Goal: Task Accomplishment & Management: Use online tool/utility

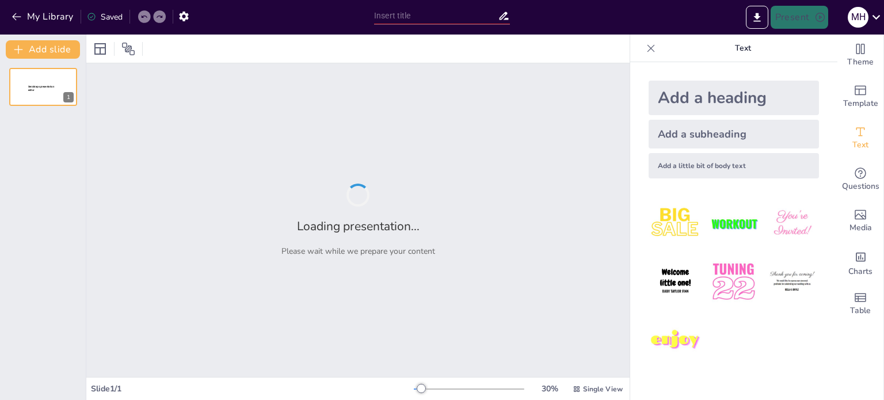
type input "Impacto de la Firma y Aprobación de los Tratados Canaleros en la Relación Panam…"
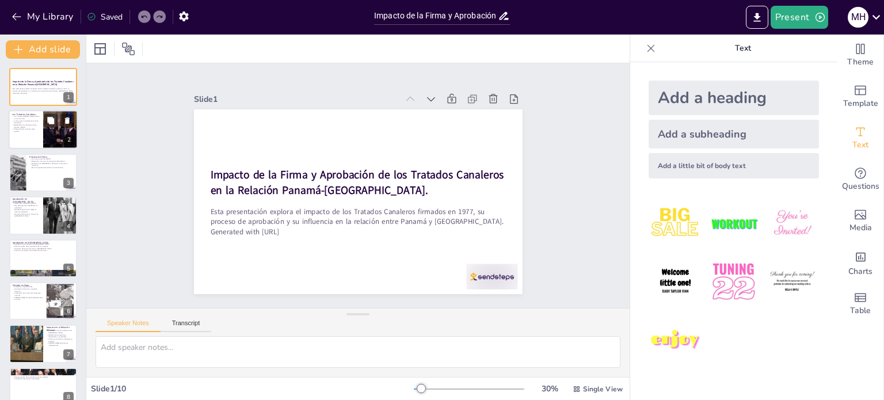
click at [27, 126] on p "Redefinieron las relaciones entre Panamá y EE.UU." at bounding box center [26, 126] width 28 height 4
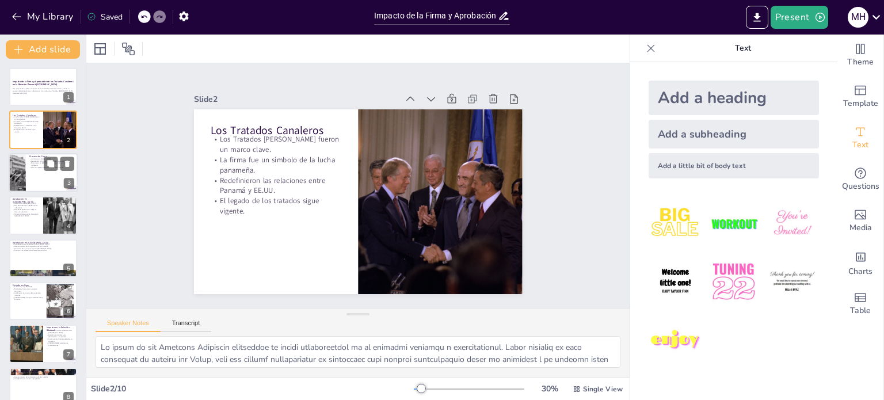
click at [37, 166] on p "Años de negociaciones llevaron a este acuerdo." at bounding box center [51, 167] width 45 height 2
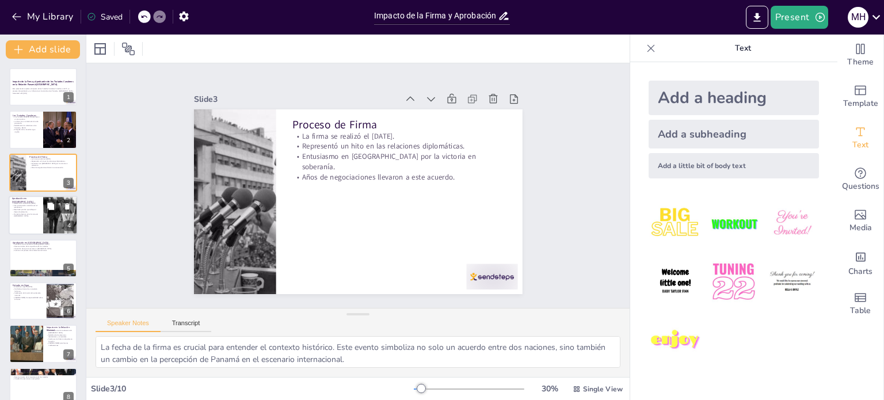
click at [32, 216] on p "Momento decisivo en la historia de [GEOGRAPHIC_DATA]." at bounding box center [26, 215] width 28 height 4
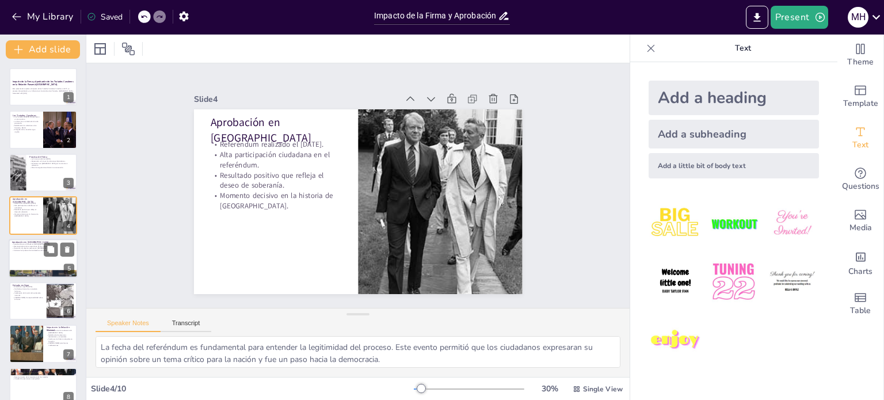
click at [35, 256] on div at bounding box center [43, 258] width 69 height 39
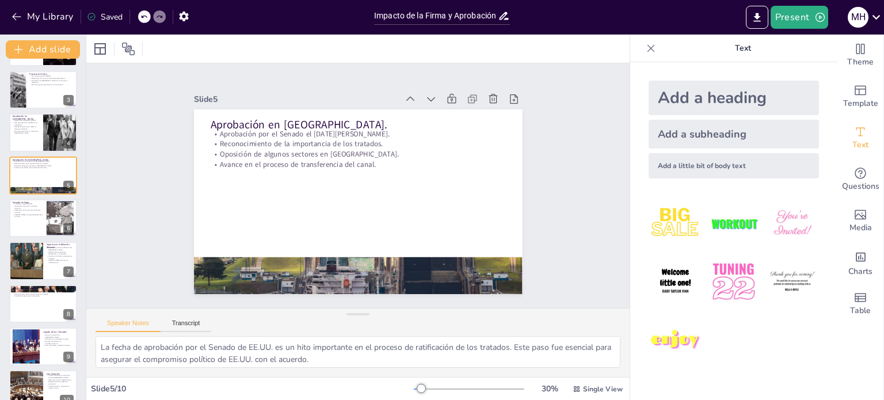
scroll to position [100, 0]
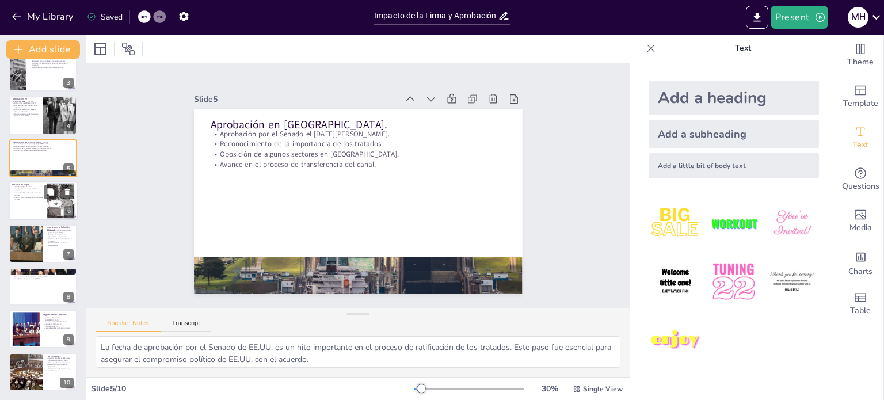
click at [22, 204] on div at bounding box center [43, 200] width 69 height 39
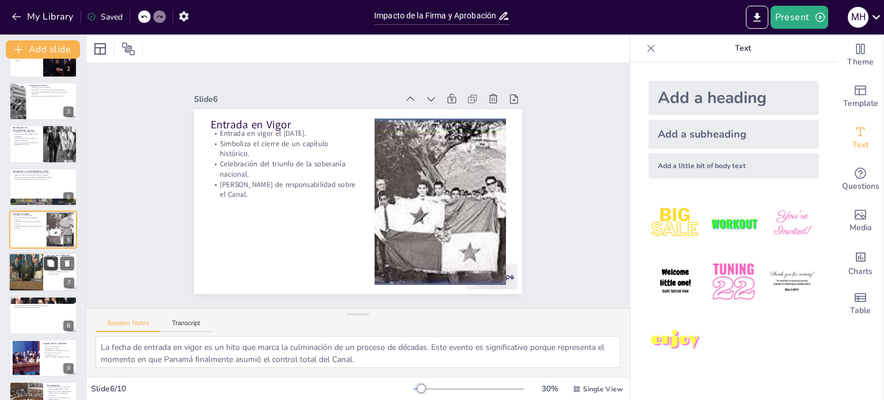
click at [48, 261] on icon at bounding box center [50, 263] width 7 height 7
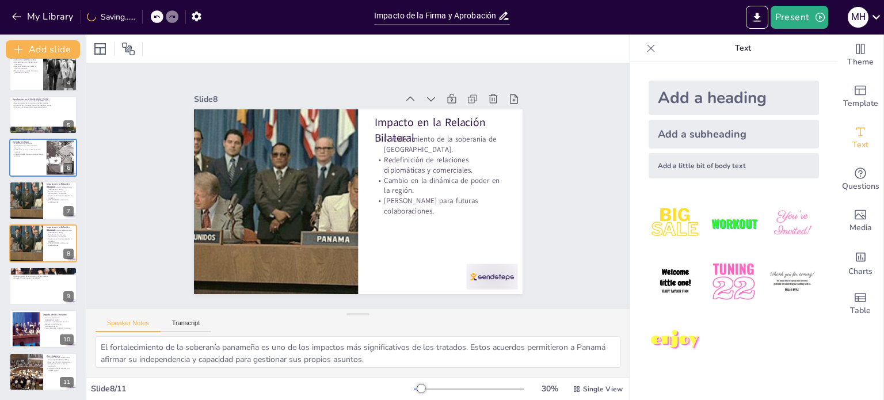
scroll to position [143, 0]
click at [44, 293] on div at bounding box center [43, 286] width 69 height 39
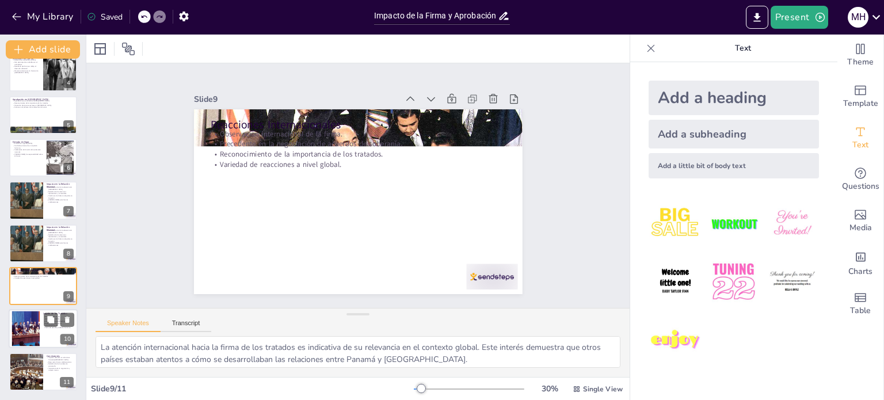
click at [43, 326] on div at bounding box center [43, 329] width 69 height 39
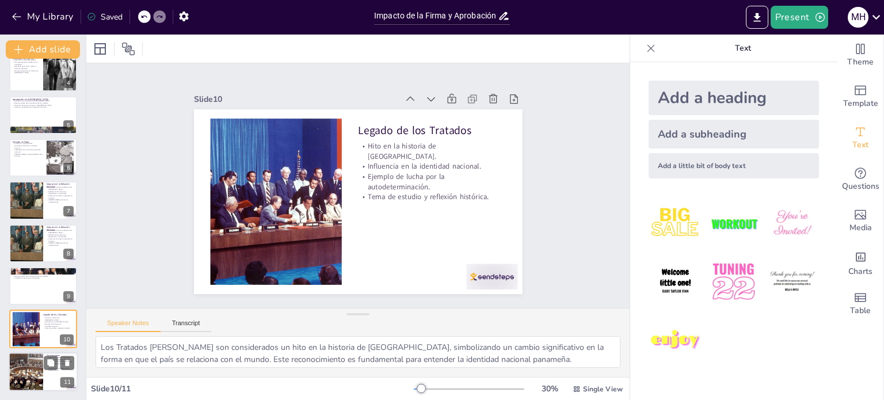
click at [49, 370] on p "Importancia de la negociación y respeto mutuo." at bounding box center [61, 369] width 28 height 4
type textarea "El impacto duradero de los Tratados Canaleros en las relaciones entre Panamá y …"
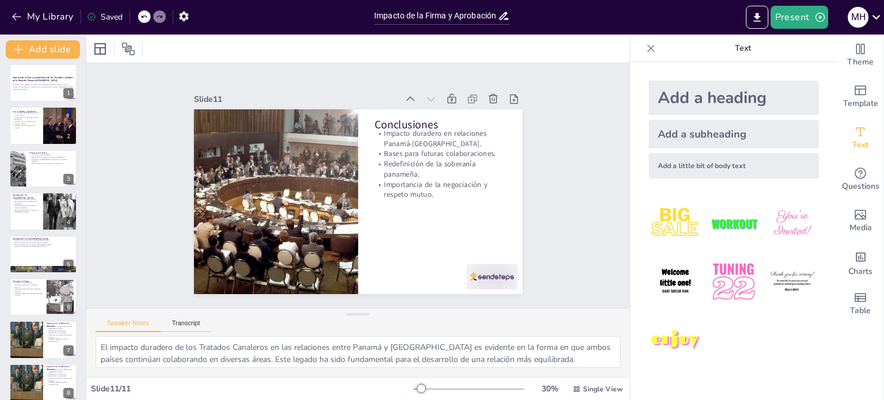
scroll to position [0, 0]
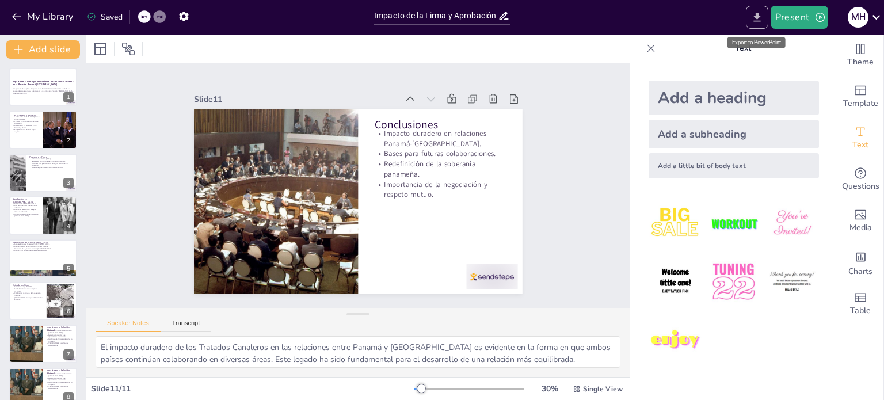
click at [755, 20] on icon "Export to PowerPoint" at bounding box center [757, 17] width 7 height 9
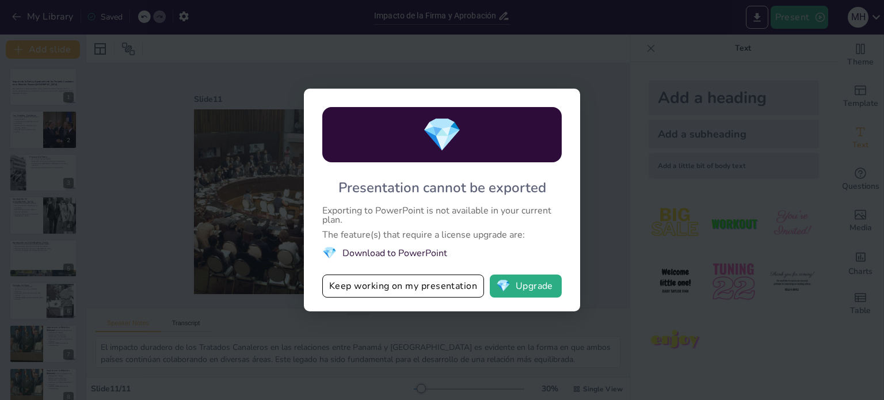
click at [408, 253] on li "💎 Download to PowerPoint" at bounding box center [442, 253] width 240 height 16
click at [590, 40] on div "💎 Presentation cannot be exported Exporting to PowerPoint is not available in y…" at bounding box center [442, 200] width 884 height 400
click at [394, 56] on div "💎 Presentation cannot be exported Exporting to PowerPoint is not available in y…" at bounding box center [442, 200] width 884 height 400
click at [401, 287] on button "Keep working on my presentation" at bounding box center [403, 286] width 162 height 23
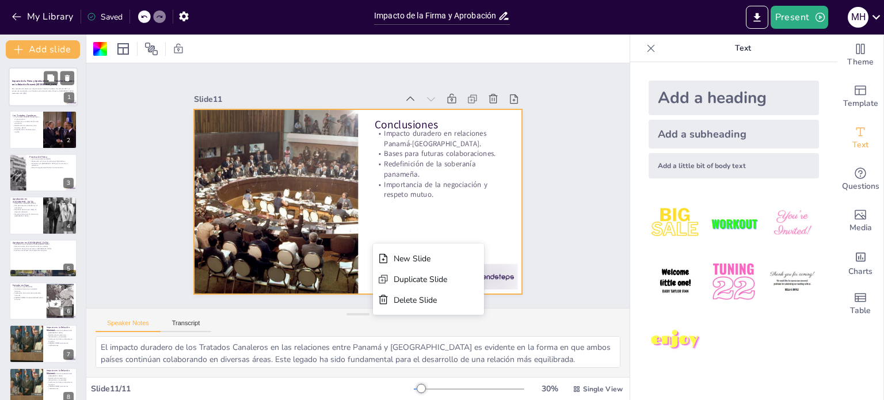
click at [32, 88] on p "Esta presentación explora el impacto de los Tratados Canaleros firmados en 1977…" at bounding box center [43, 90] width 62 height 4
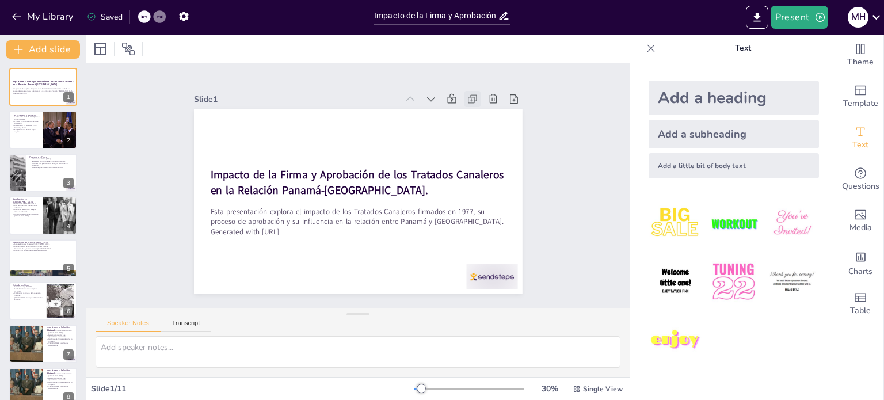
click at [494, 175] on icon at bounding box center [502, 183] width 16 height 16
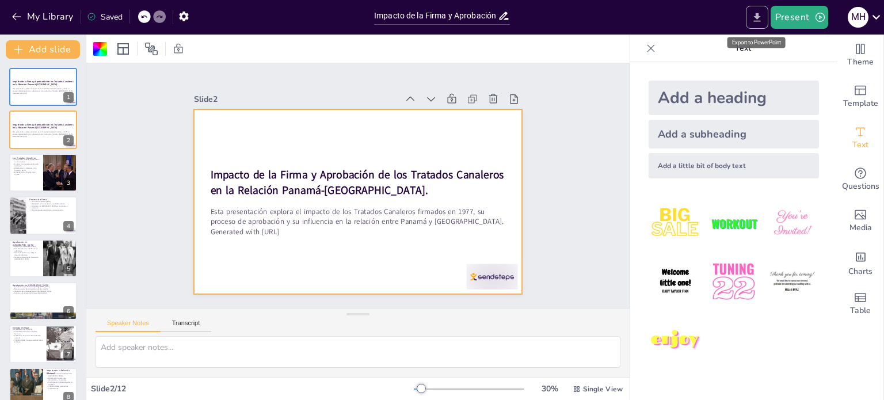
click at [762, 18] on icon "Export to PowerPoint" at bounding box center [757, 18] width 12 height 12
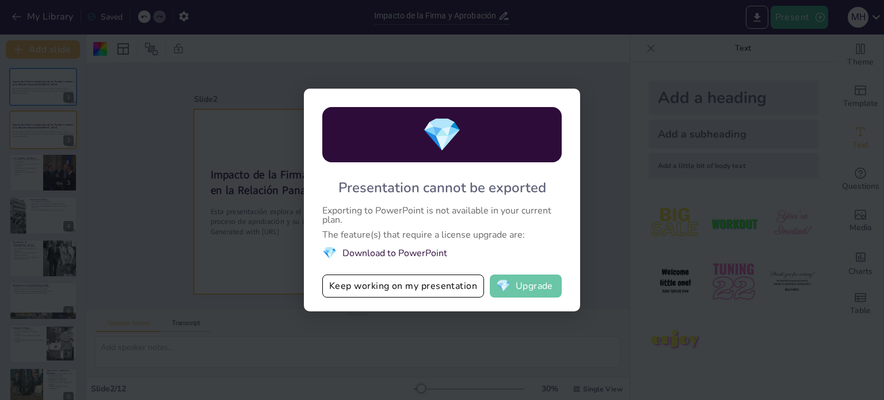
click at [553, 290] on button "💎 Upgrade" at bounding box center [526, 286] width 72 height 23
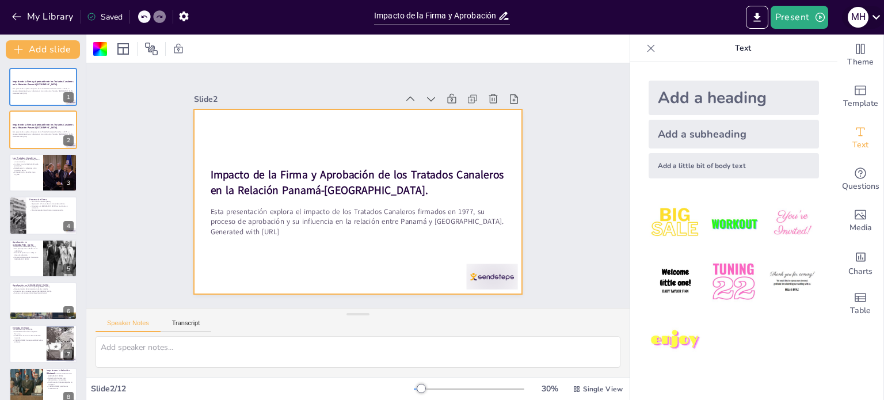
click at [877, 14] on icon at bounding box center [877, 17] width 16 height 16
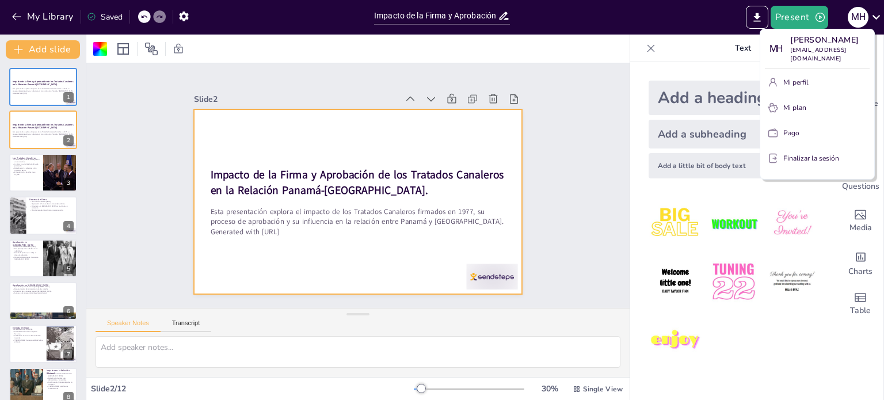
click at [807, 154] on font "Finalizar la sesión" at bounding box center [812, 158] width 56 height 9
